Goal: Task Accomplishment & Management: Use online tool/utility

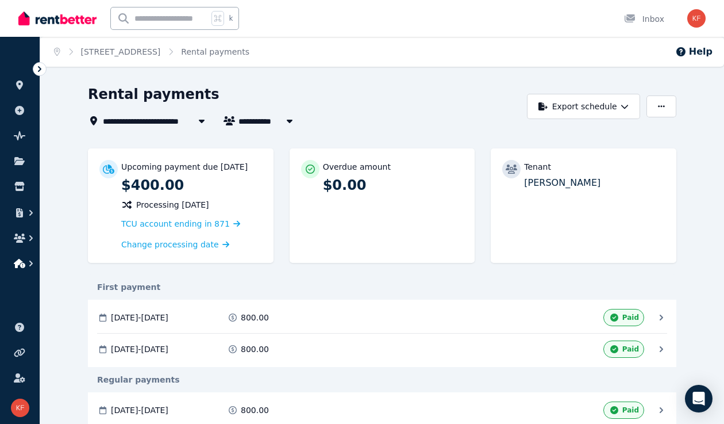
click at [32, 263] on icon "button" at bounding box center [30, 263] width 3 height 6
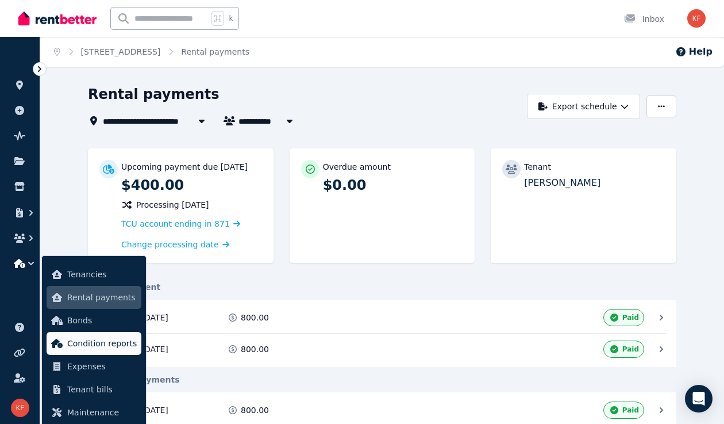
click at [105, 340] on span "Condition reports" at bounding box center [102, 343] width 70 height 14
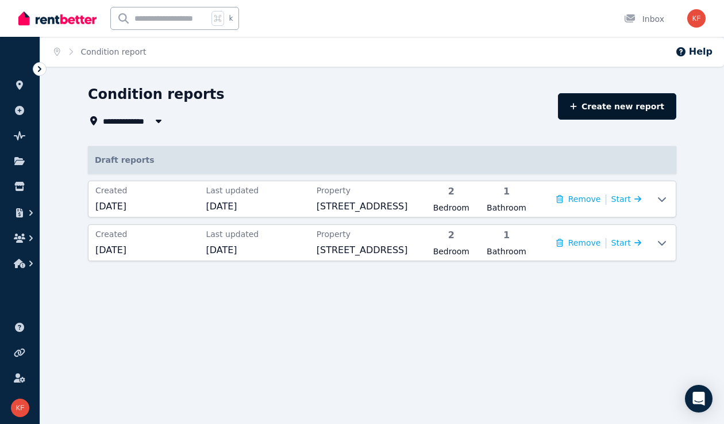
click at [601, 103] on link "Create new report" at bounding box center [617, 106] width 118 height 26
click at [663, 203] on icon at bounding box center [662, 198] width 14 height 9
